Goal: Information Seeking & Learning: Learn about a topic

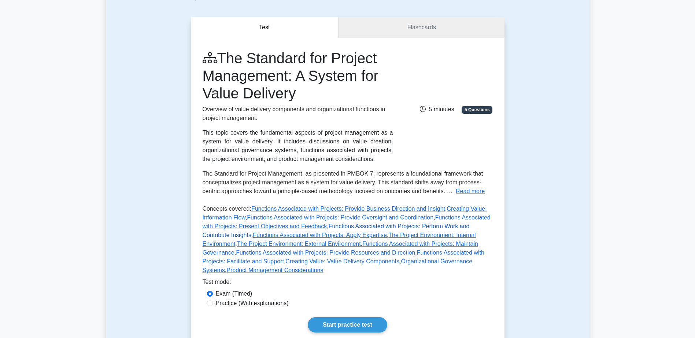
scroll to position [73, 0]
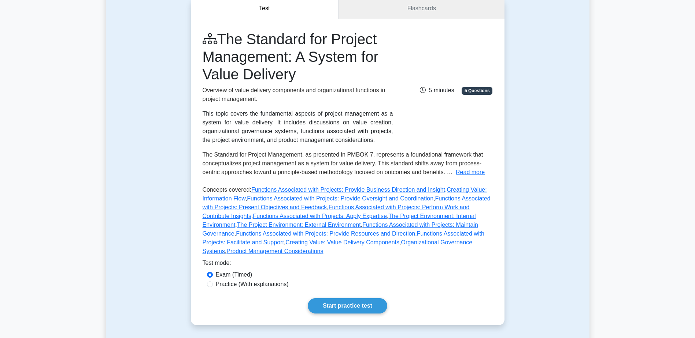
click at [212, 280] on div "Practice (With explanations)" at bounding box center [347, 284] width 281 height 9
click at [212, 282] on input "Practice (With explanations)" at bounding box center [210, 285] width 6 height 6
radio input "true"
click at [355, 298] on link "Start practice test" at bounding box center [347, 305] width 79 height 15
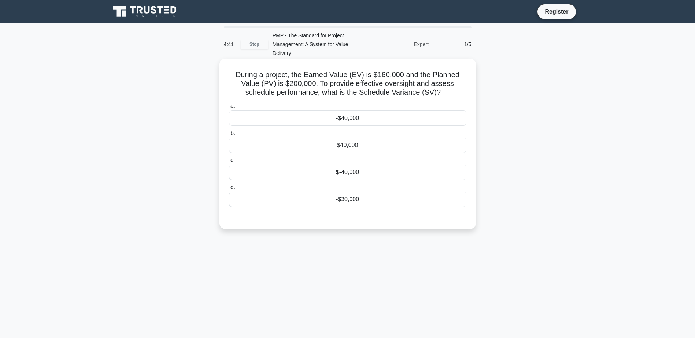
click at [357, 144] on div "$40,000" at bounding box center [347, 145] width 237 height 15
click at [229, 136] on input "b. $40,000" at bounding box center [229, 133] width 0 height 5
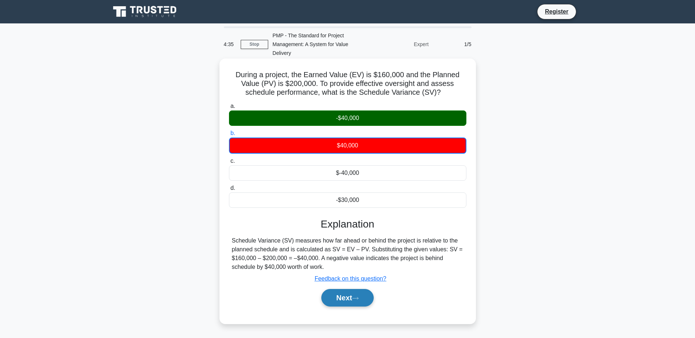
click at [345, 299] on button "Next" at bounding box center [347, 298] width 52 height 18
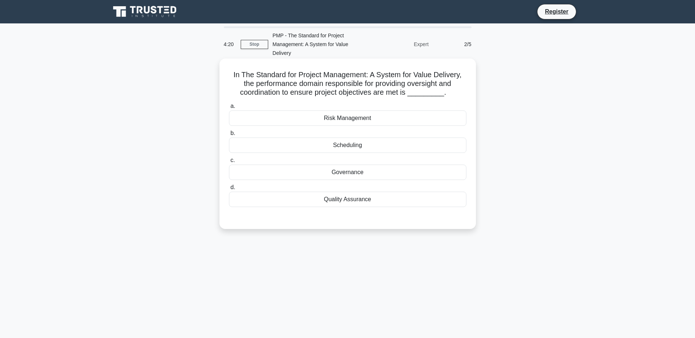
click at [353, 173] on div "Governance" at bounding box center [347, 172] width 237 height 15
click at [229, 163] on input "c. Governance" at bounding box center [229, 160] width 0 height 5
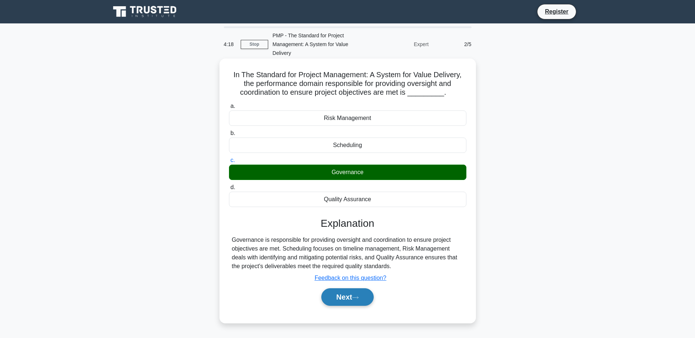
click at [351, 302] on button "Next" at bounding box center [347, 298] width 52 height 18
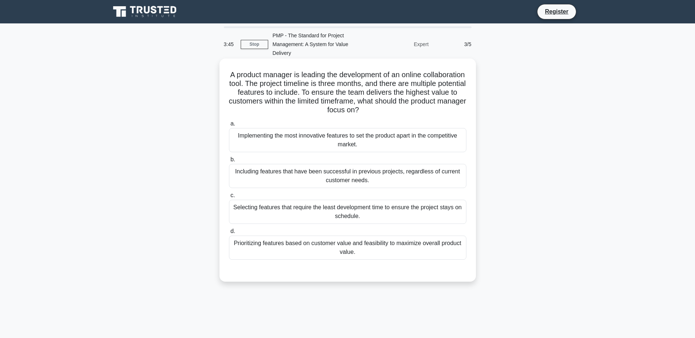
click at [378, 246] on div "Prioritizing features based on customer value and feasibility to maximize overa…" at bounding box center [347, 248] width 237 height 24
click at [229, 234] on input "d. Prioritizing features based on customer value and feasibility to maximize ov…" at bounding box center [229, 231] width 0 height 5
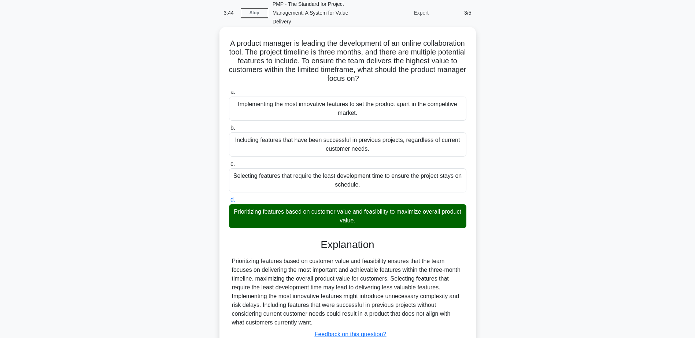
scroll to position [87, 0]
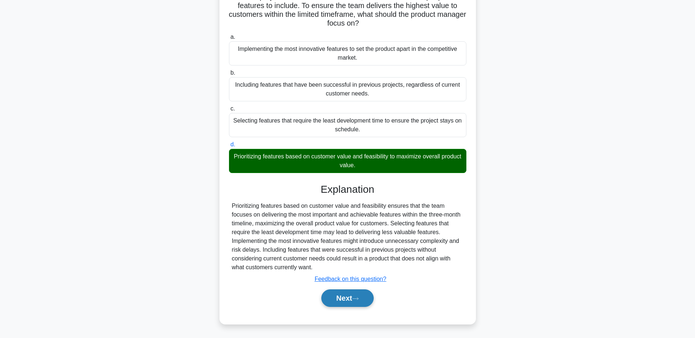
click at [325, 296] on button "Next" at bounding box center [347, 299] width 52 height 18
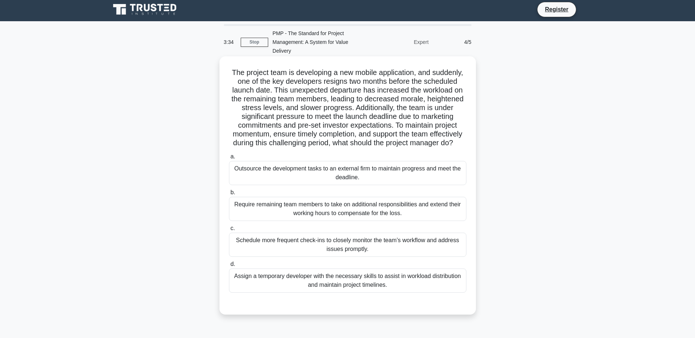
scroll to position [0, 0]
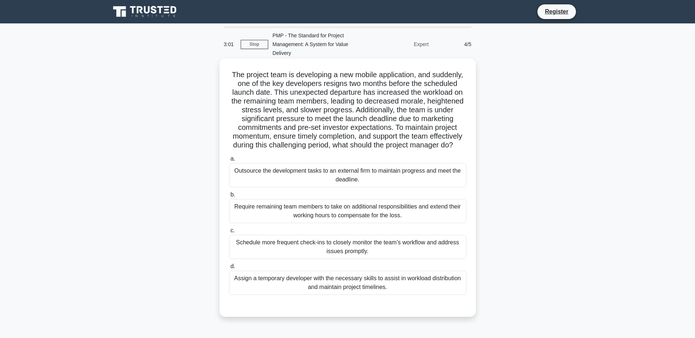
click at [368, 256] on div "Schedule more frequent check-ins to closely monitor the team’s workflow and add…" at bounding box center [347, 247] width 237 height 24
click at [229, 233] on input "c. Schedule more frequent check-ins to closely monitor the team’s workflow and …" at bounding box center [229, 230] width 0 height 5
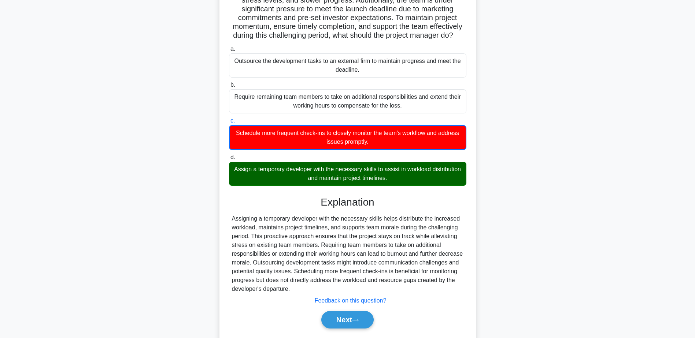
scroll to position [141, 0]
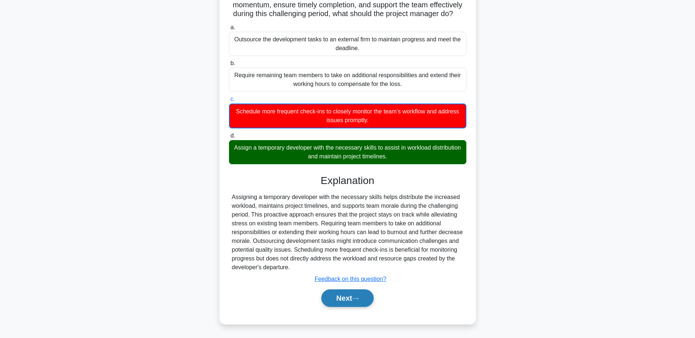
click at [347, 301] on button "Next" at bounding box center [347, 299] width 52 height 18
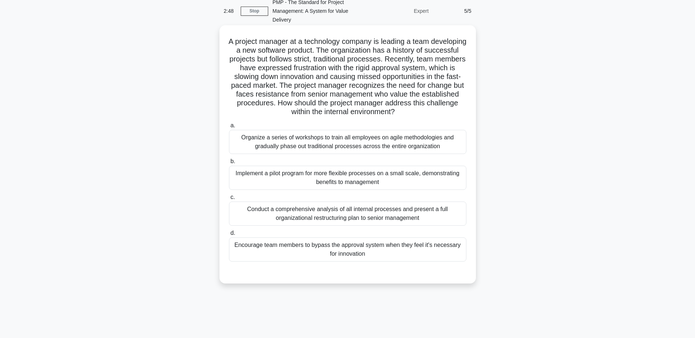
scroll to position [21, 0]
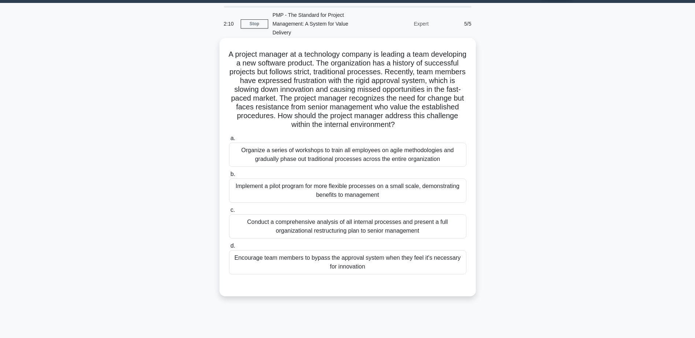
click at [367, 191] on div "Implement a pilot program for more flexible processes on a small scale, demonst…" at bounding box center [347, 191] width 237 height 24
click at [229, 177] on input "b. Implement a pilot program for more flexible processes on a small scale, demo…" at bounding box center [229, 174] width 0 height 5
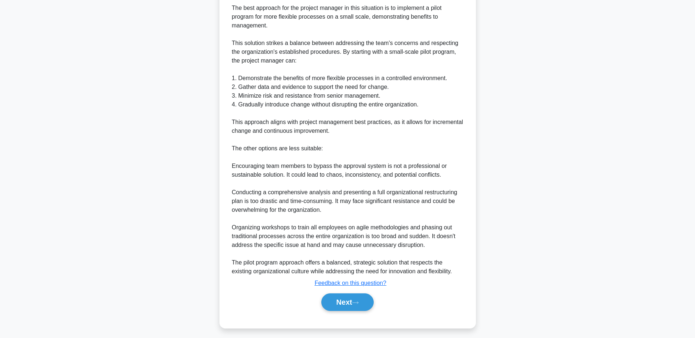
scroll to position [324, 0]
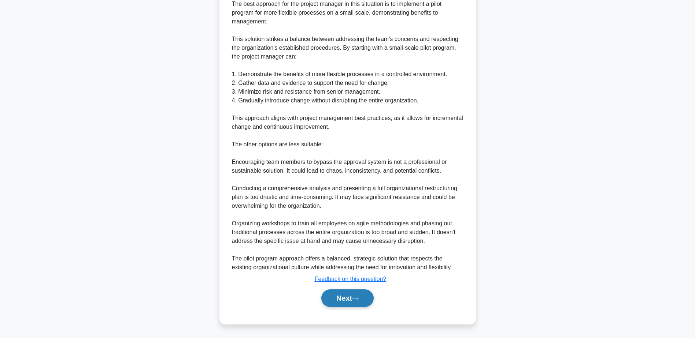
click at [337, 301] on button "Next" at bounding box center [347, 299] width 52 height 18
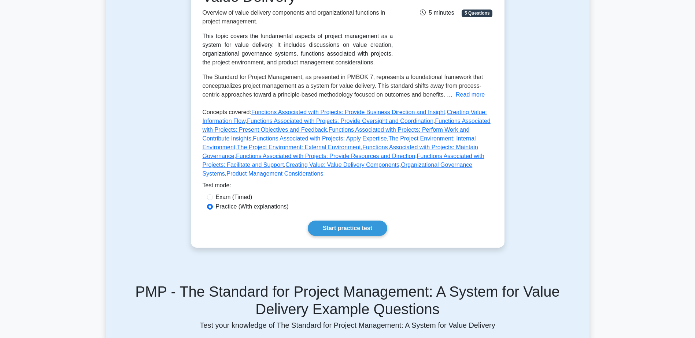
scroll to position [146, 0]
